Goal: Task Accomplishment & Management: Manage account settings

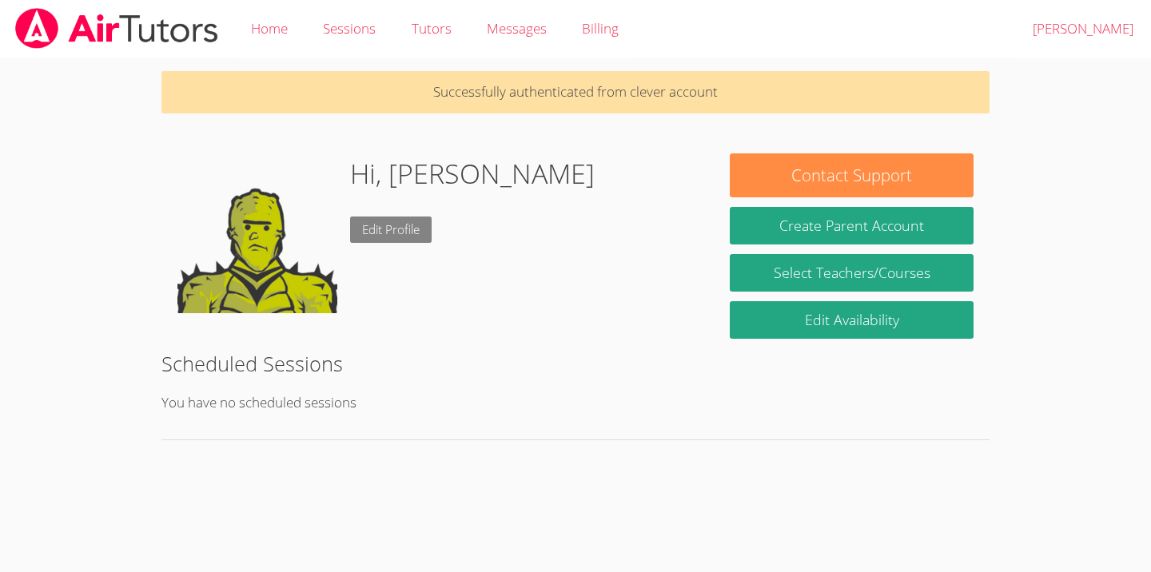
click at [373, 232] on link "Edit Profile" at bounding box center [390, 230] width 81 height 26
